Goal: Find contact information: Find contact information

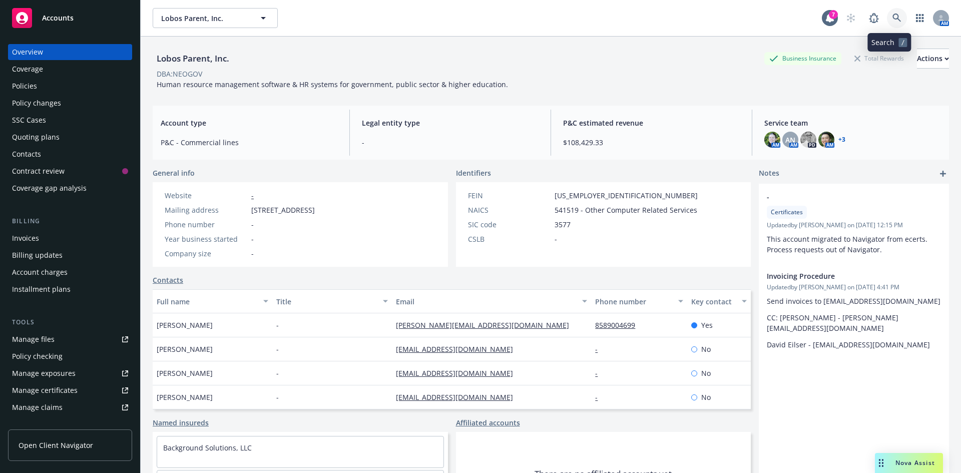
click at [892, 14] on icon at bounding box center [896, 18] width 9 height 9
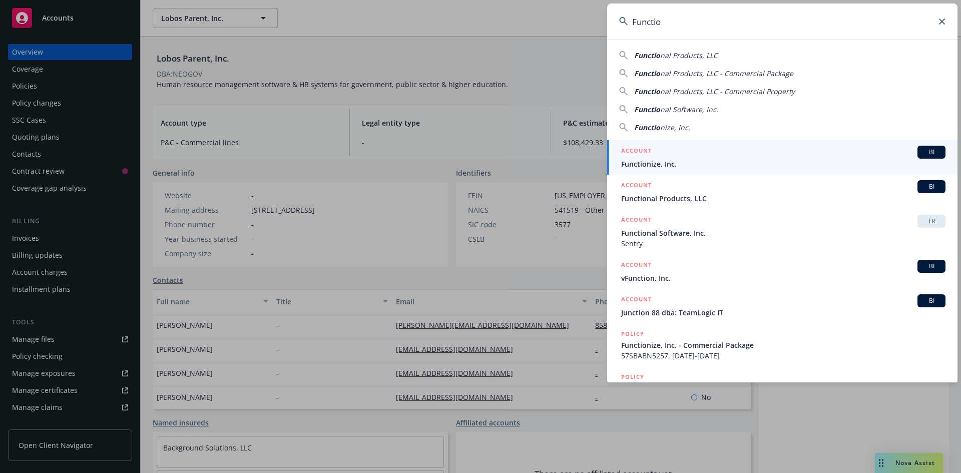
type input "Functio"
click at [798, 150] on div "ACCOUNT BI" at bounding box center [783, 152] width 324 height 13
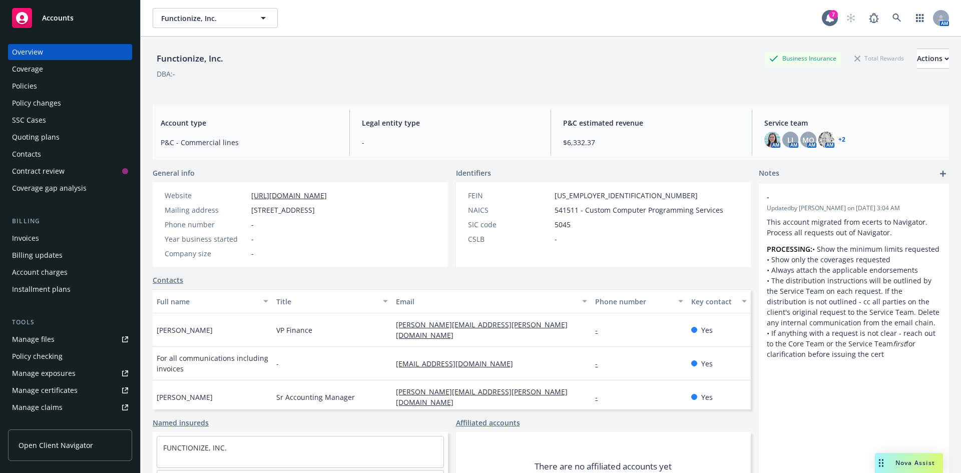
click at [79, 89] on div "Policies" at bounding box center [70, 86] width 116 height 16
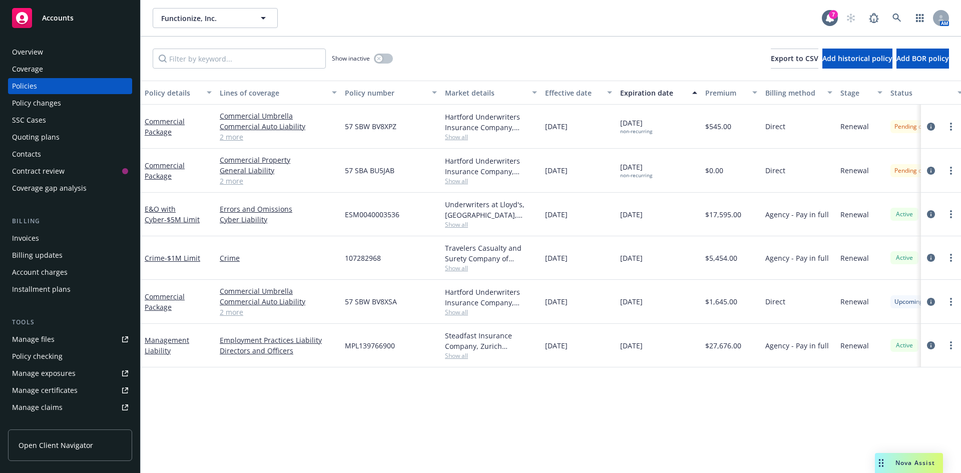
drag, startPoint x: 258, startPoint y: 428, endPoint x: 293, endPoint y: 436, distance: 35.9
click at [258, 428] on div "Policy details Lines of coverage Policy number Market details Effective date Ex…" at bounding box center [551, 277] width 820 height 392
click at [70, 20] on span "Accounts" at bounding box center [58, 18] width 32 height 8
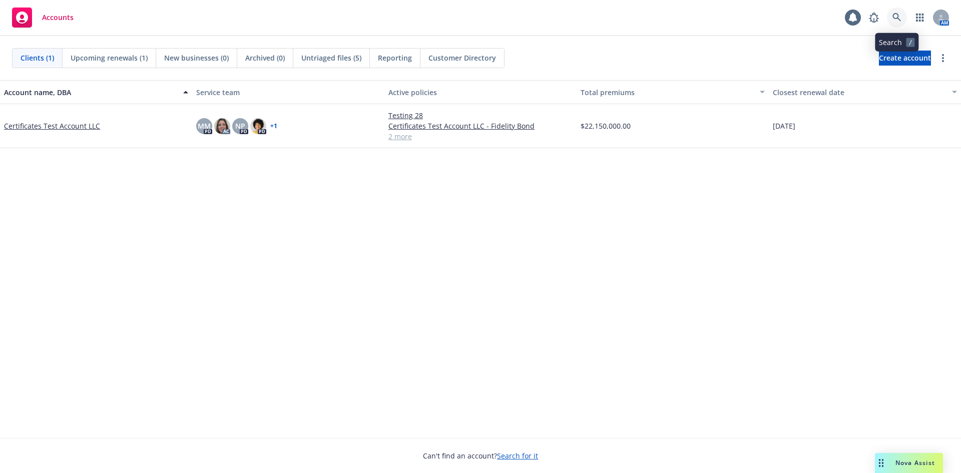
click at [896, 19] on icon at bounding box center [896, 17] width 9 height 9
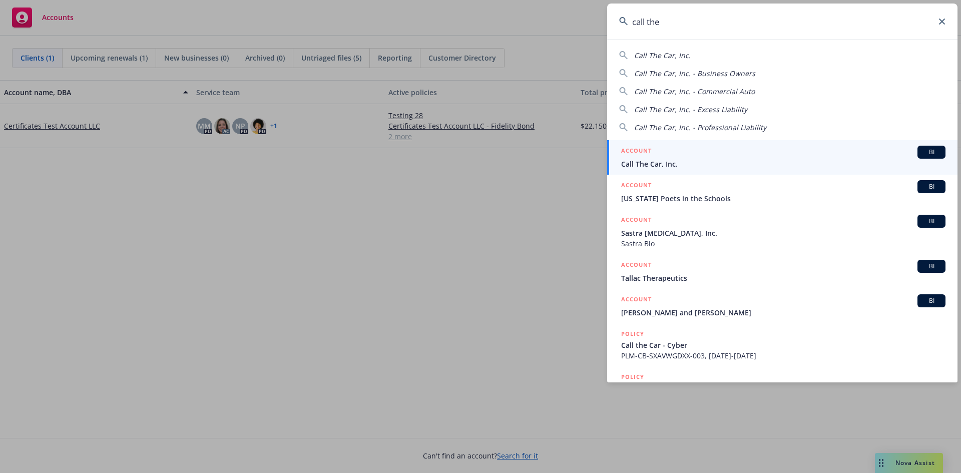
type input "call the"
click at [720, 158] on div "ACCOUNT BI" at bounding box center [783, 152] width 324 height 13
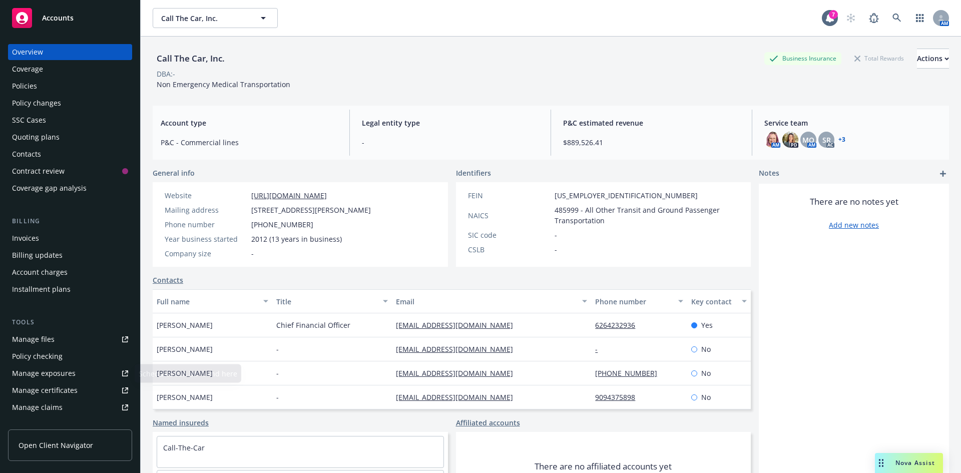
click at [65, 393] on div "Manage certificates" at bounding box center [45, 390] width 66 height 16
click at [894, 15] on link at bounding box center [897, 18] width 20 height 20
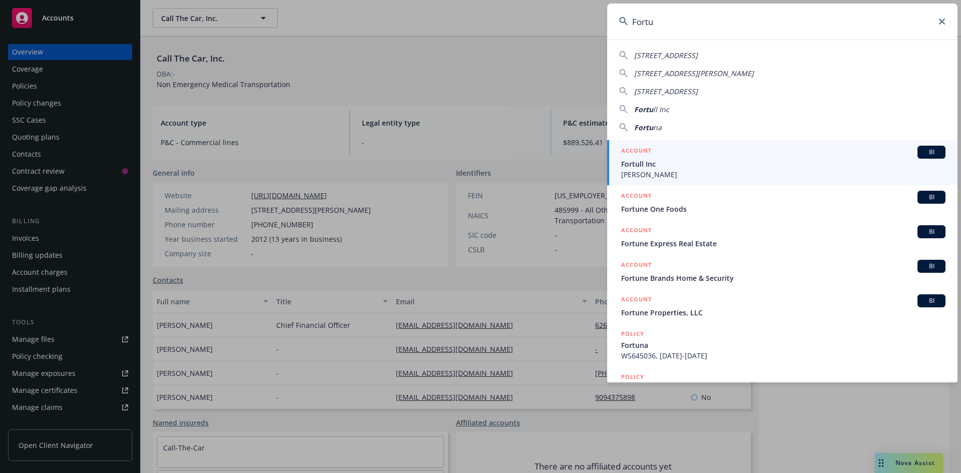
type input "Fortu"
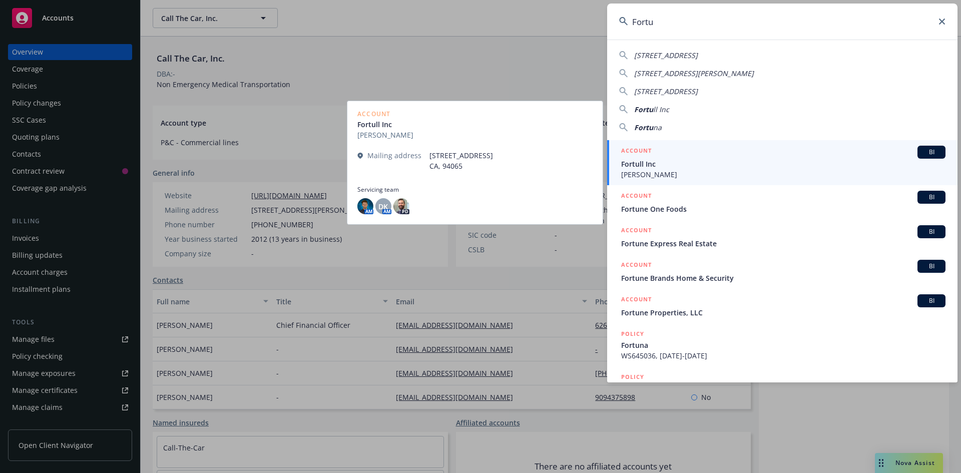
click at [733, 171] on span "[PERSON_NAME]" at bounding box center [783, 174] width 324 height 11
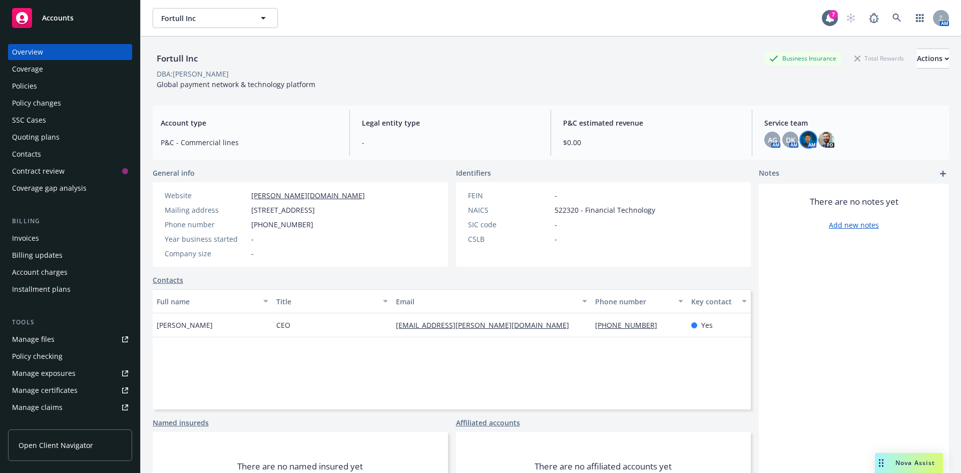
click at [804, 137] on img at bounding box center [808, 140] width 16 height 16
click at [767, 139] on span "AG" at bounding box center [772, 140] width 10 height 11
click at [480, 81] on div "Fortull Inc Business Insurance Total Rewards Actions DBA: [PERSON_NAME] Global …" at bounding box center [551, 69] width 796 height 41
click at [895, 14] on link at bounding box center [897, 18] width 20 height 20
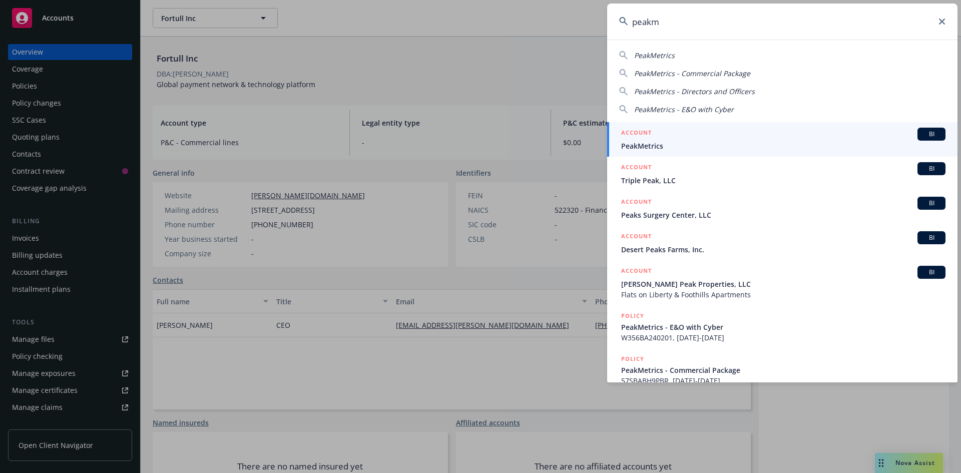
type input "peakm"
click at [727, 144] on span "PeakMetrics" at bounding box center [783, 146] width 324 height 11
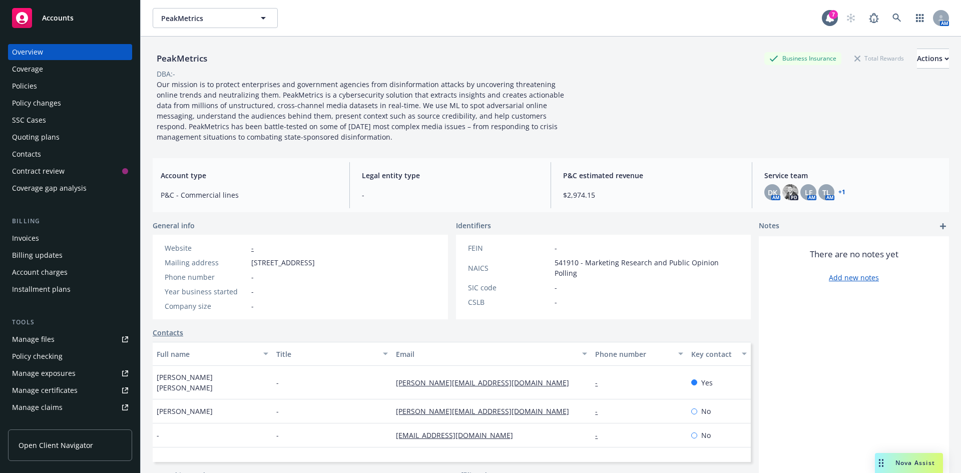
click at [38, 90] on div "Policies" at bounding box center [70, 86] width 116 height 16
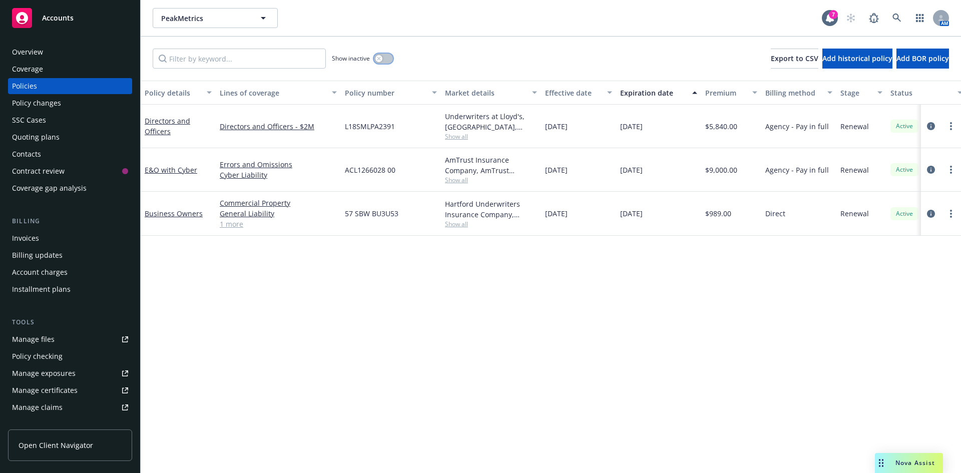
click at [385, 57] on button "button" at bounding box center [383, 59] width 19 height 10
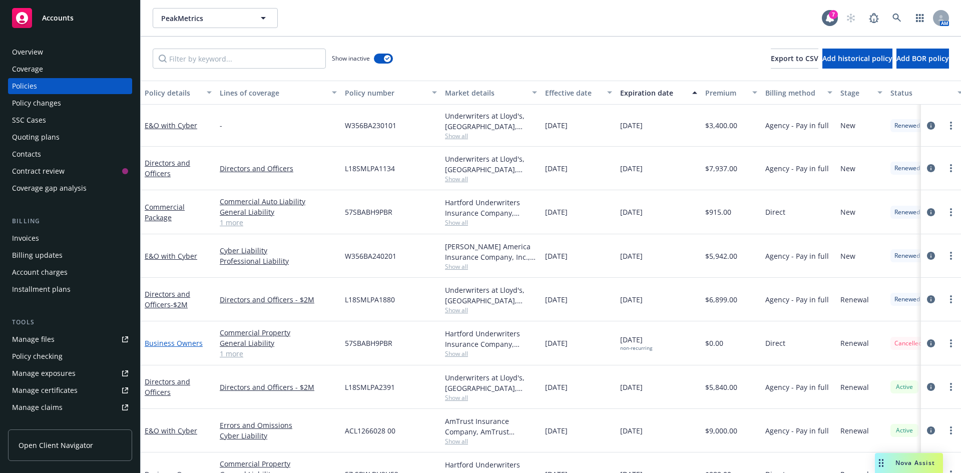
click at [185, 342] on link "Business Owners" at bounding box center [174, 343] width 58 height 10
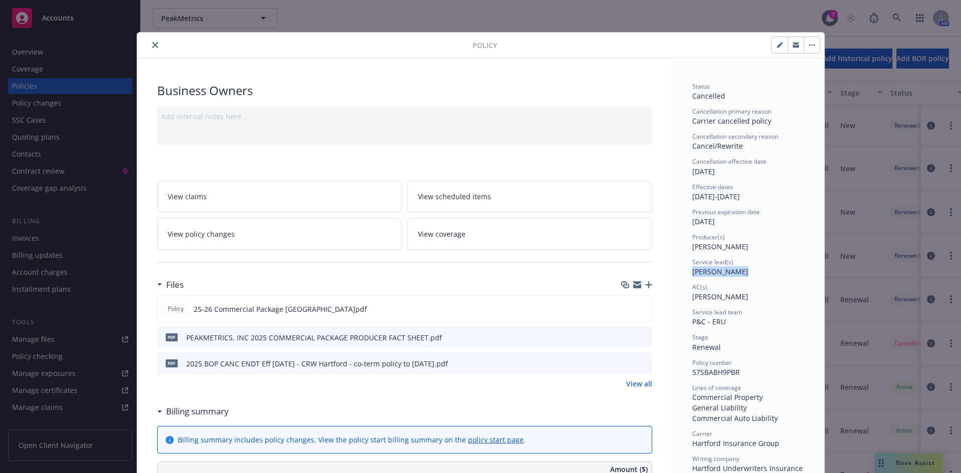
drag, startPoint x: 689, startPoint y: 273, endPoint x: 739, endPoint y: 273, distance: 49.5
click at [739, 273] on div "Service lead(s) [PERSON_NAME]" at bounding box center [748, 267] width 112 height 19
copy span "[PERSON_NAME]"
click at [152, 40] on button "close" at bounding box center [155, 45] width 12 height 12
